Goal: Navigation & Orientation: Understand site structure

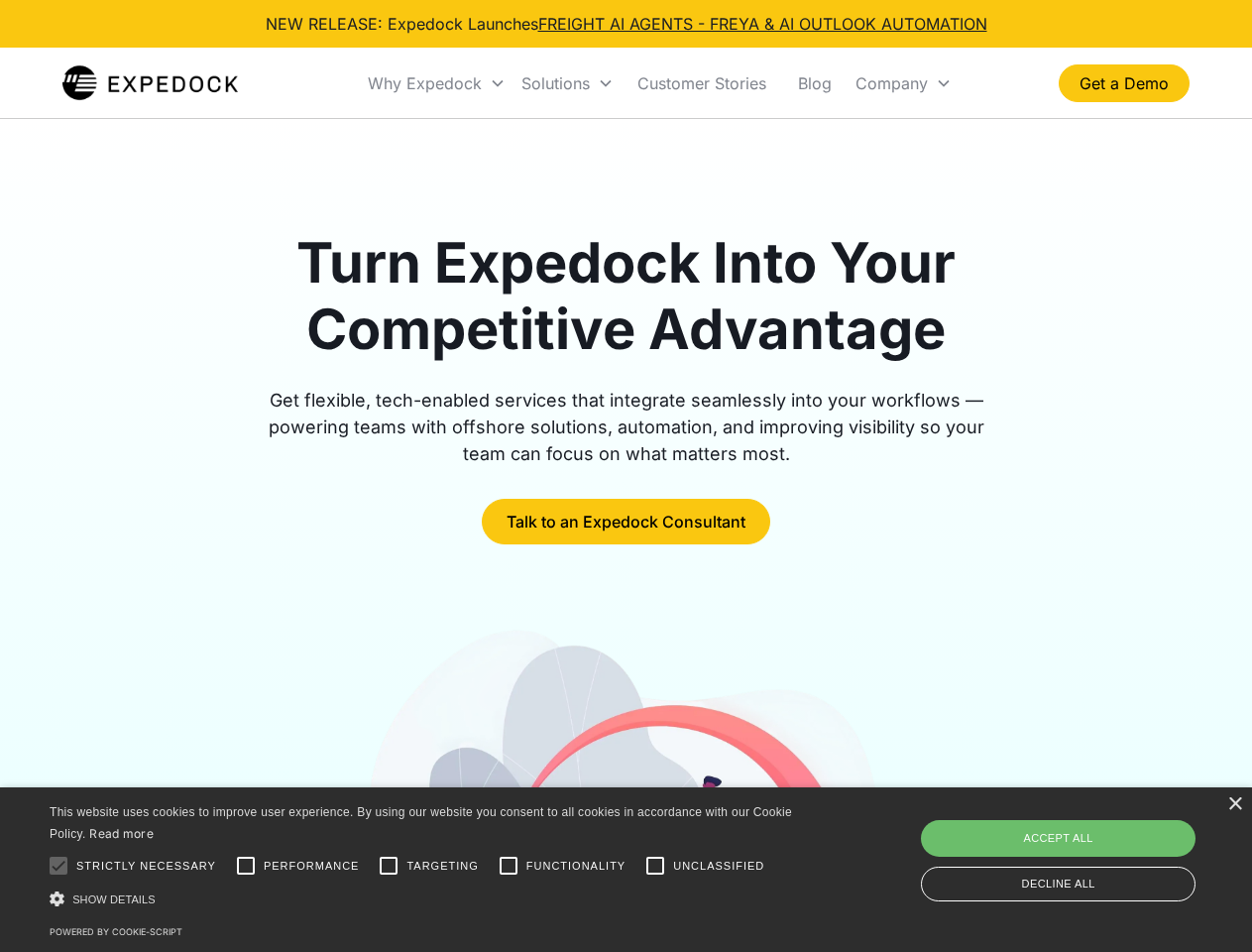
click at [438, 84] on div "Why Expedock" at bounding box center [425, 84] width 114 height 20
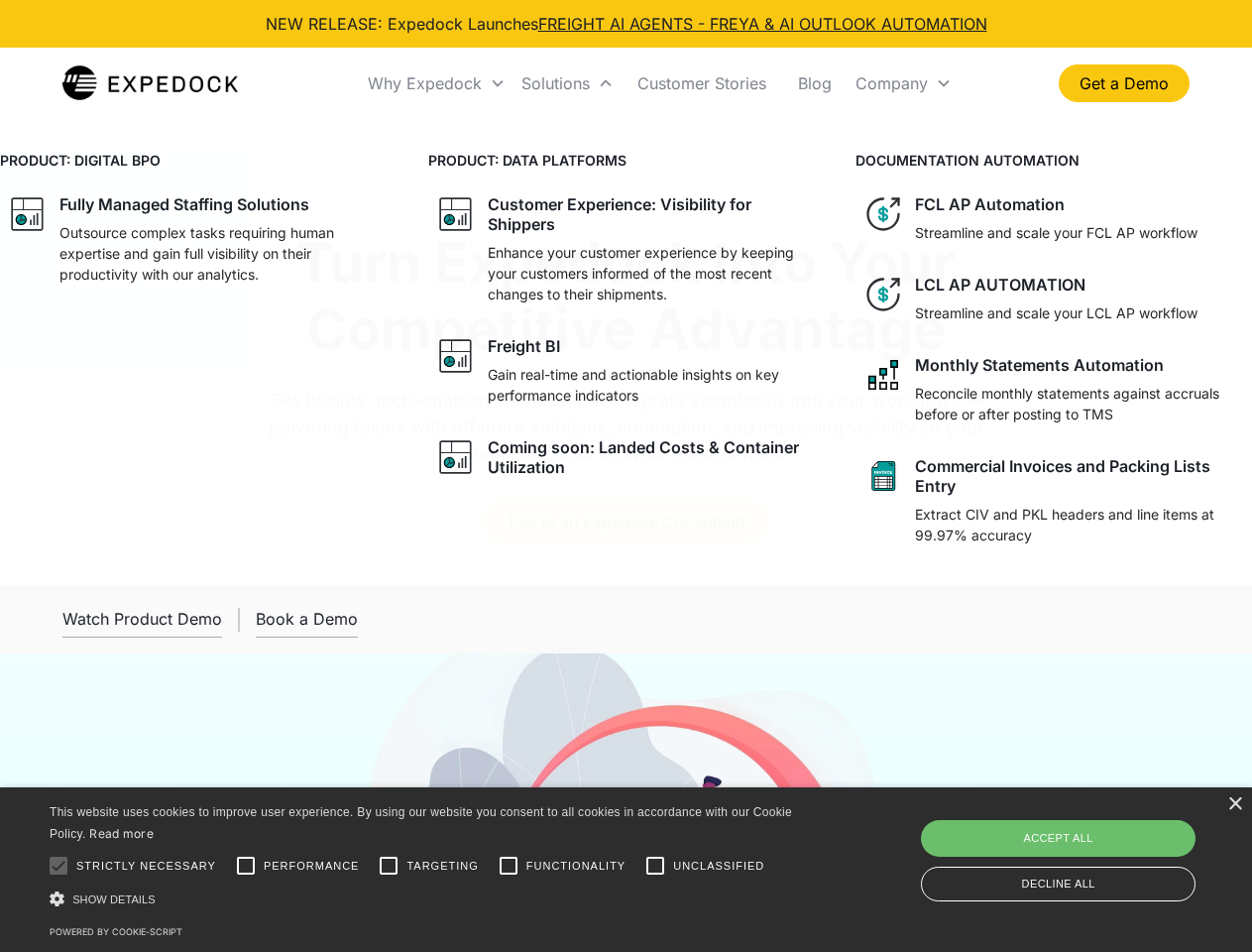
click at [567, 84] on div "Solutions" at bounding box center [555, 84] width 69 height 20
click at [903, 84] on div "Company" at bounding box center [892, 84] width 73 height 20
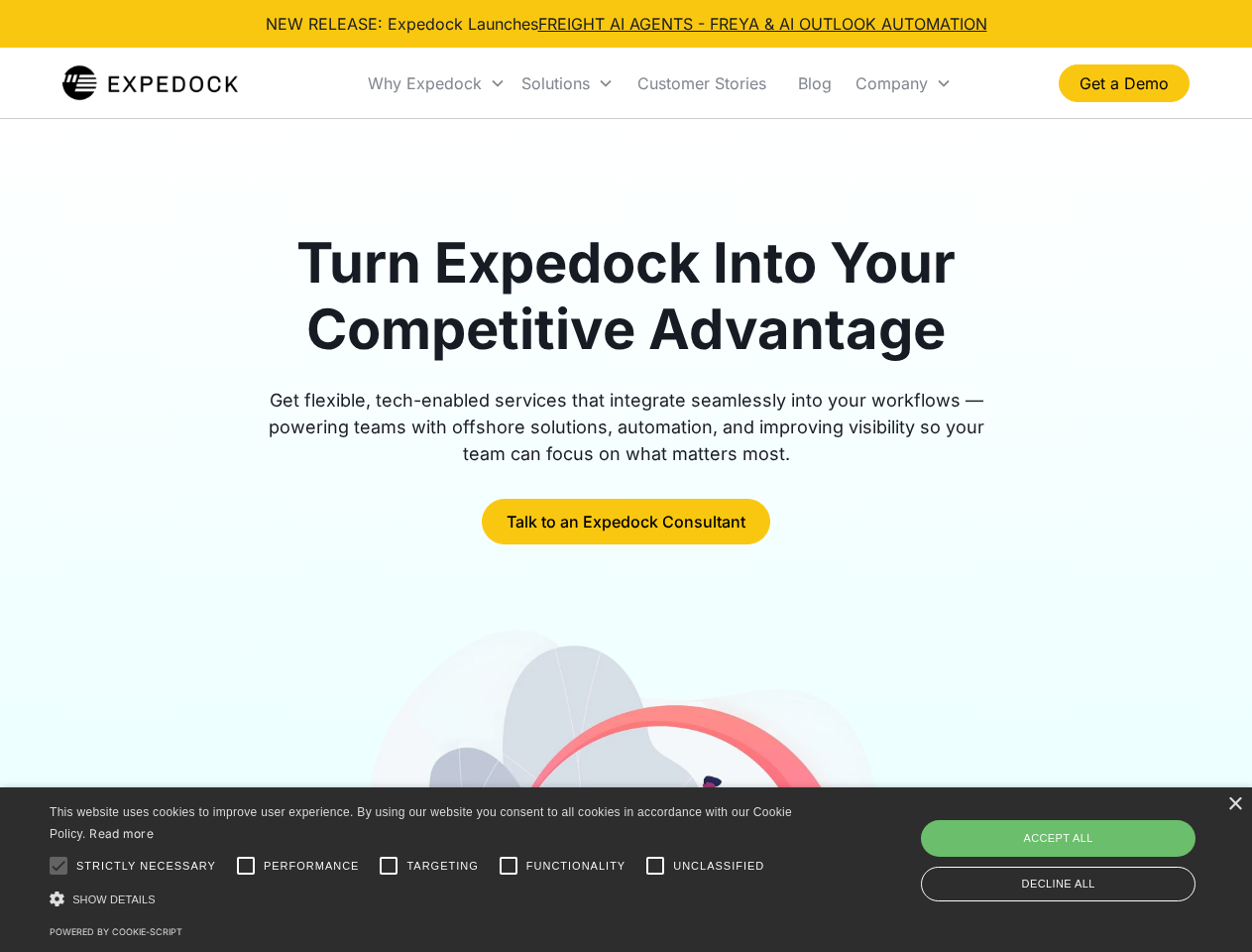
click at [59, 865] on div at bounding box center [59, 866] width 40 height 40
click at [246, 865] on input "Performance" at bounding box center [246, 866] width 40 height 40
checkbox input "true"
click at [389, 865] on input "Targeting" at bounding box center [389, 866] width 40 height 40
checkbox input "true"
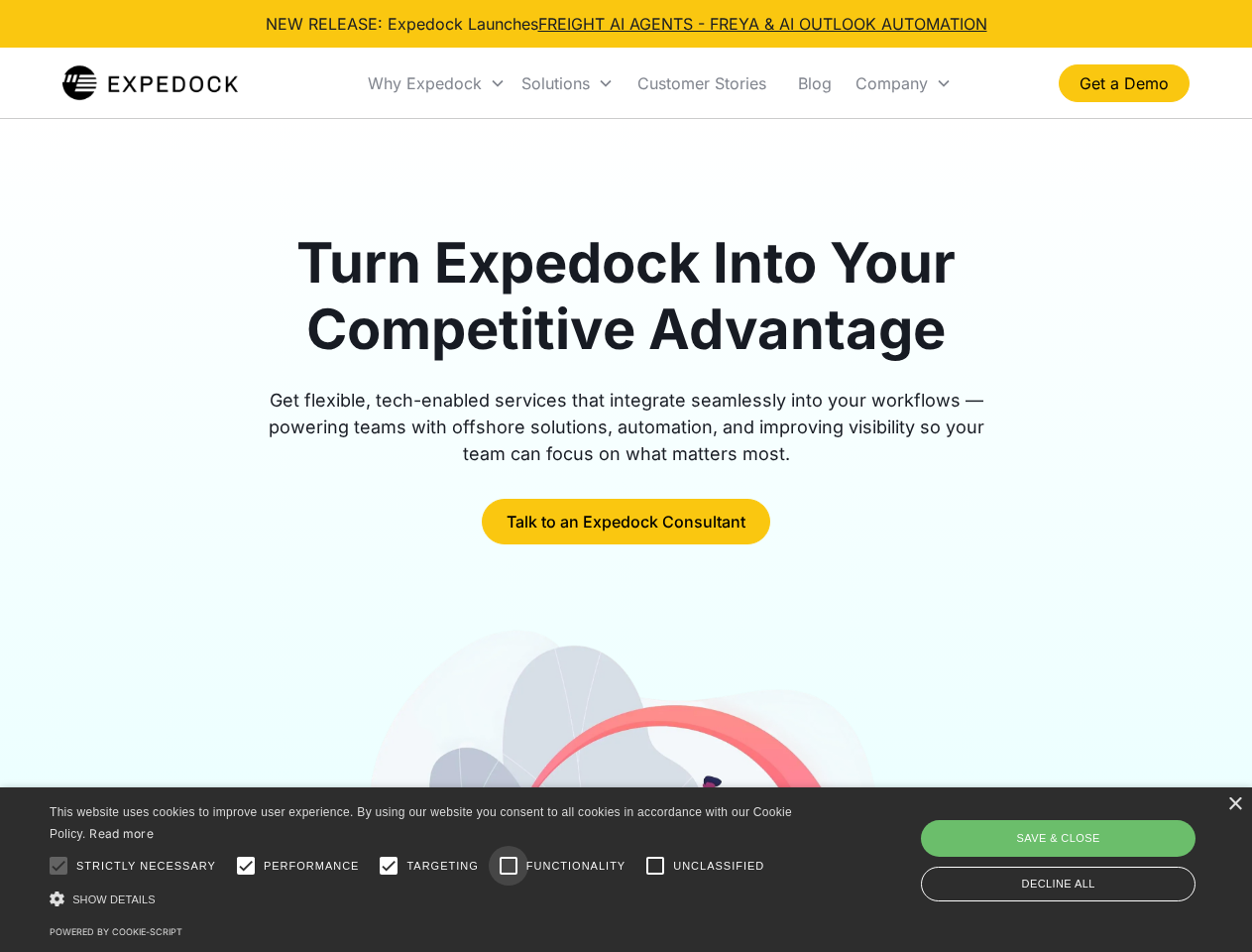
click at [508, 865] on input "Functionality" at bounding box center [508, 866] width 40 height 40
checkbox input "true"
click at [656, 865] on input "Unclassified" at bounding box center [656, 866] width 40 height 40
checkbox input "true"
click at [425, 898] on div "Show details Hide details" at bounding box center [425, 898] width 750 height 21
